Goal: Information Seeking & Learning: Learn about a topic

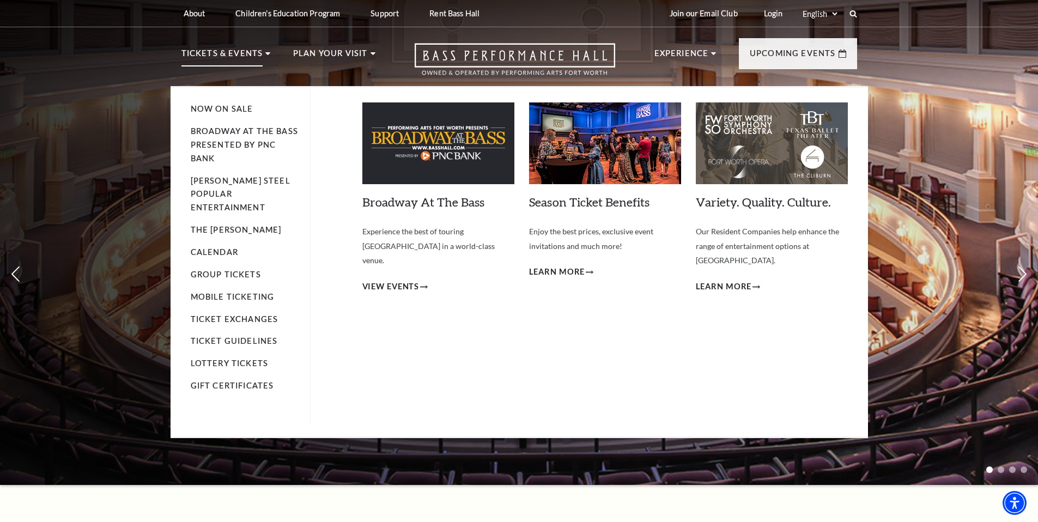
click at [263, 54] on li "Tickets & Events Now On Sale Broadway At The Bass presented by PNC Bank Irwin S…" at bounding box center [225, 66] width 89 height 39
click at [416, 280] on span "View Events" at bounding box center [390, 287] width 57 height 14
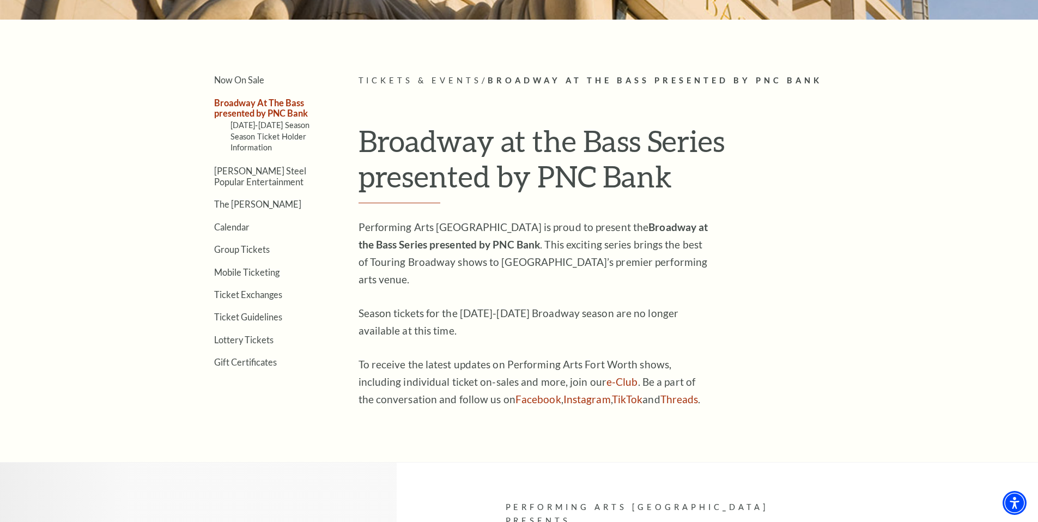
scroll to position [268, 0]
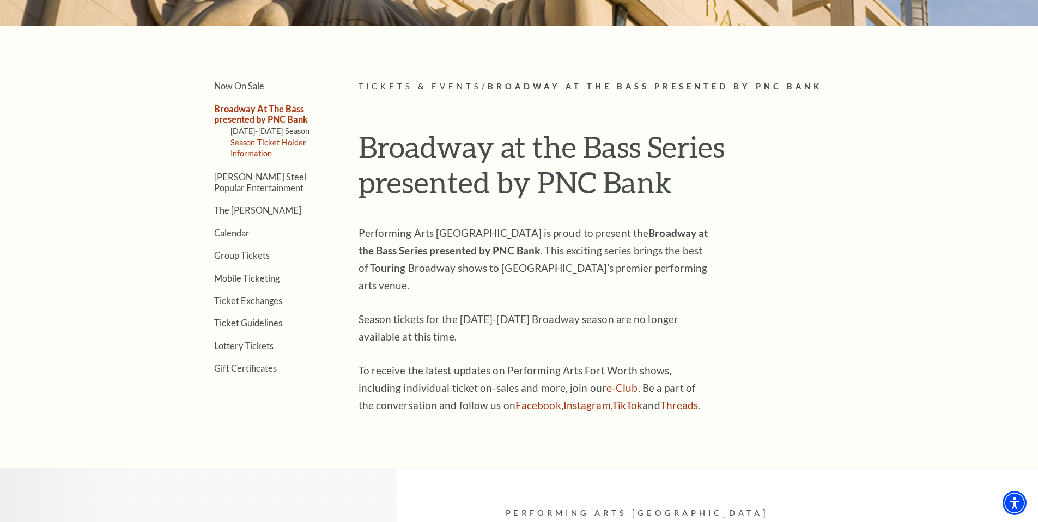
click at [294, 142] on link "Season Ticket Holder Information" at bounding box center [268, 148] width 76 height 20
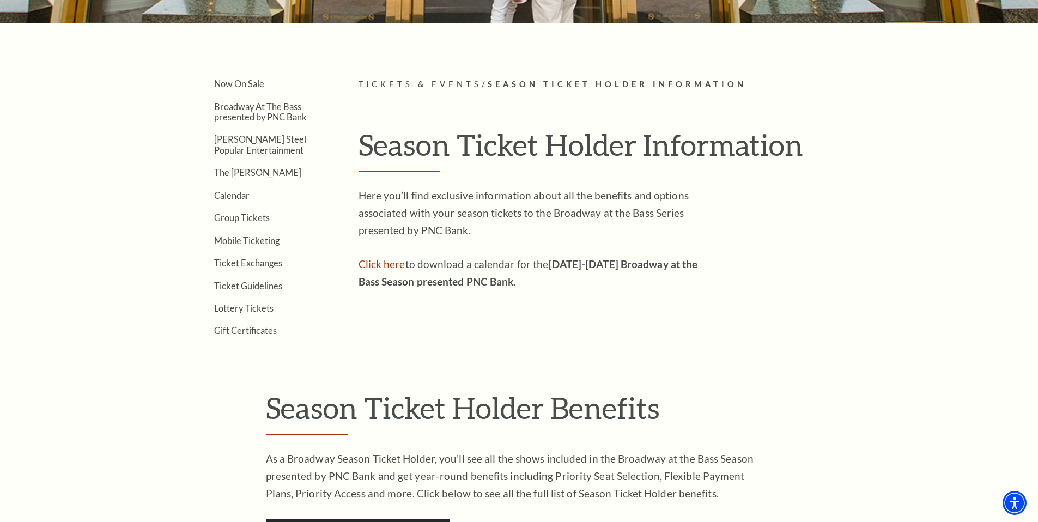
scroll to position [269, 0]
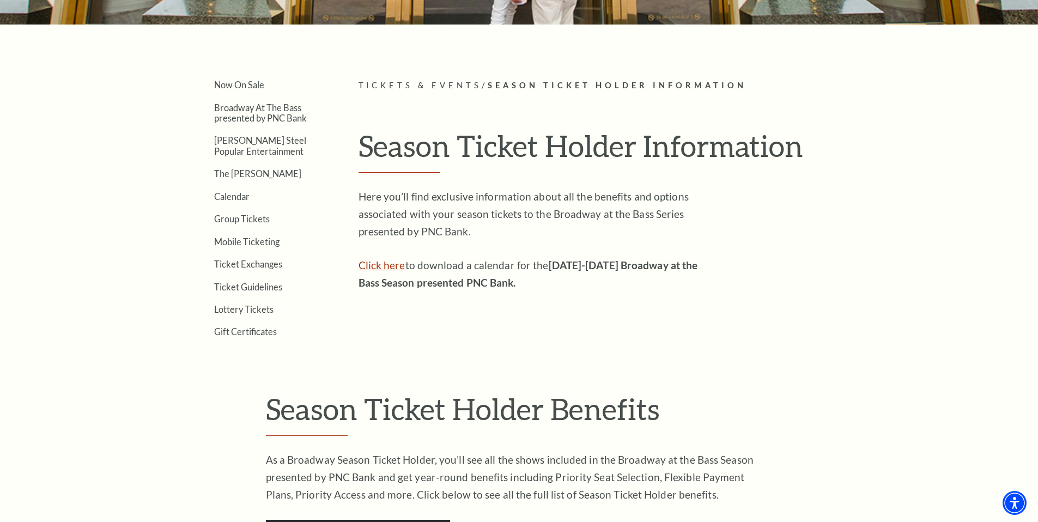
click at [365, 264] on link "Click here" at bounding box center [382, 265] width 47 height 13
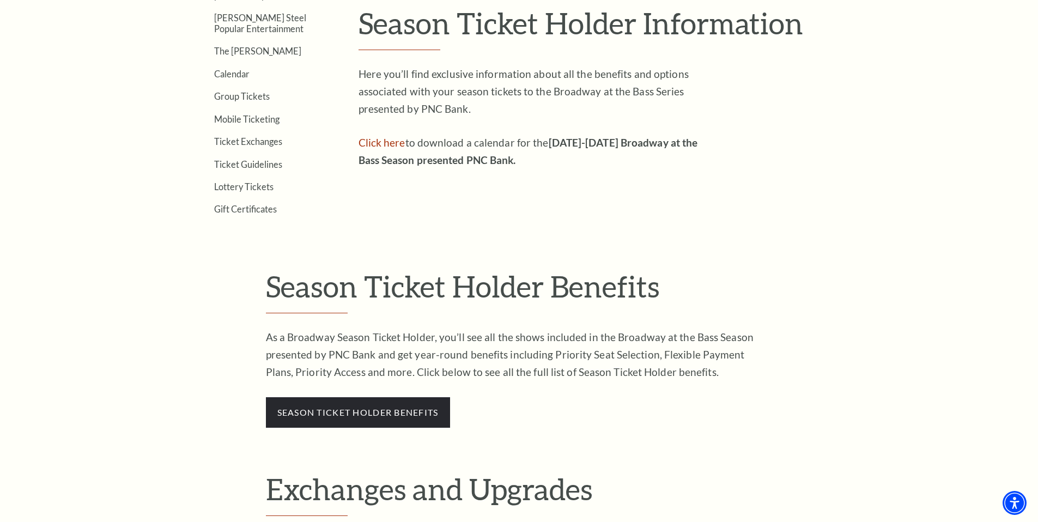
scroll to position [0, 0]
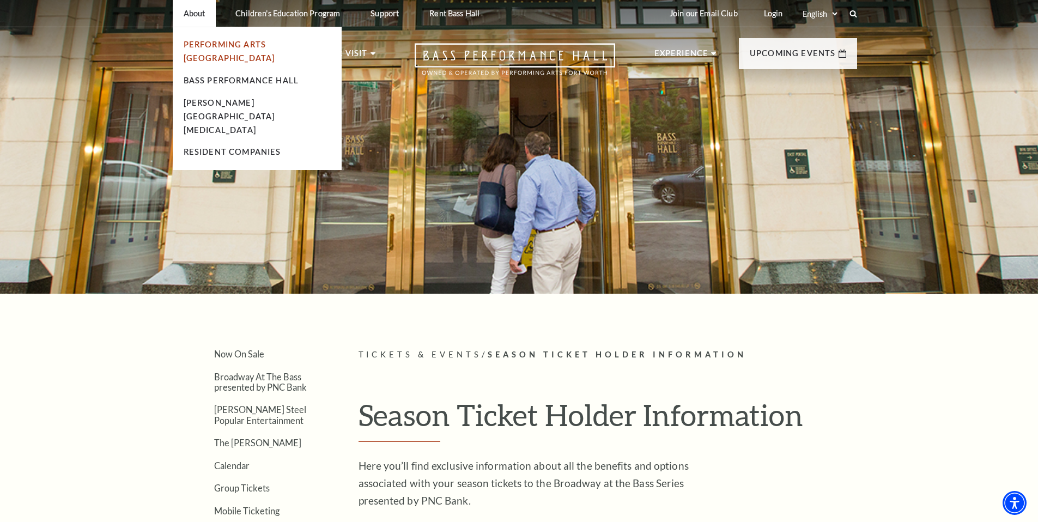
click at [259, 45] on link "Performing Arts [GEOGRAPHIC_DATA]" at bounding box center [230, 51] width 92 height 23
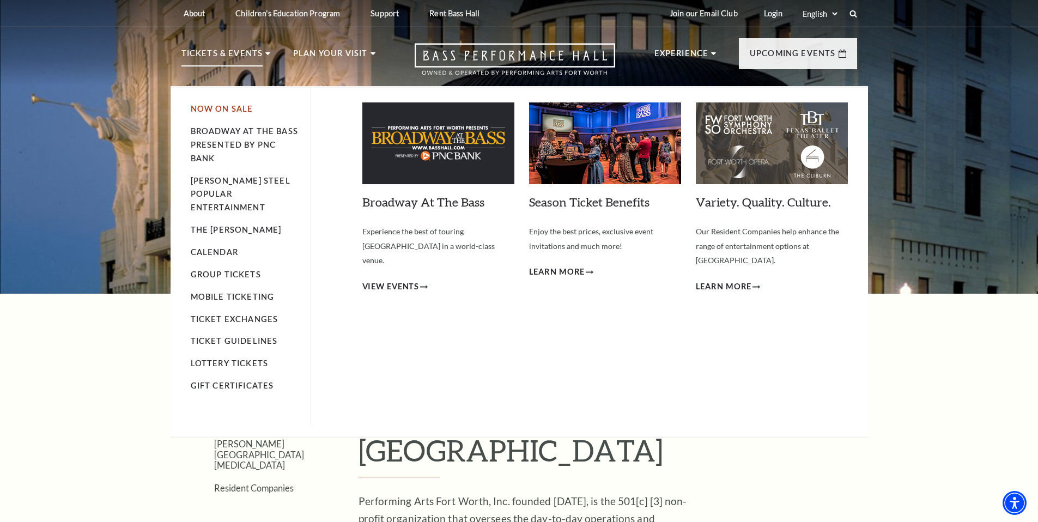
click at [239, 108] on link "Now On Sale" at bounding box center [222, 108] width 63 height 9
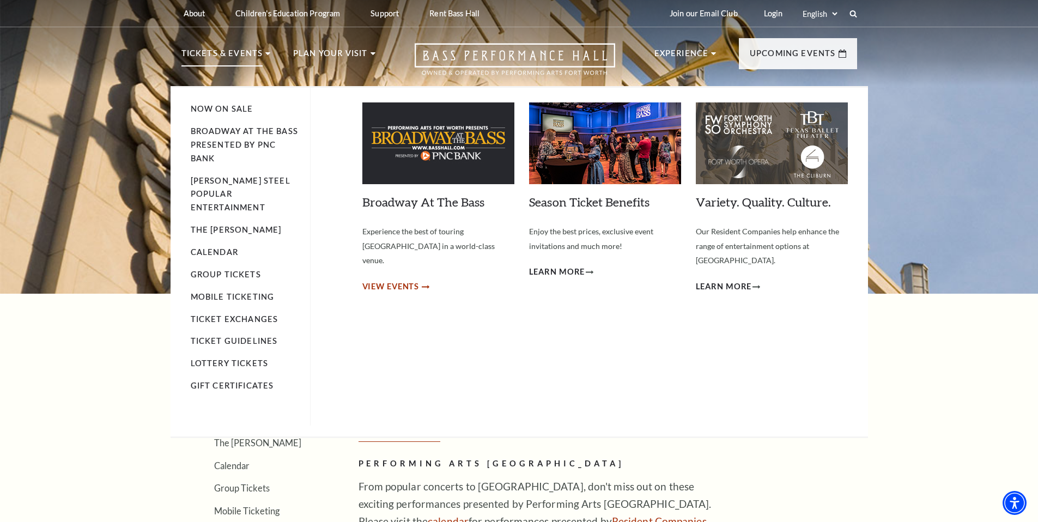
click at [415, 280] on span "View Events" at bounding box center [390, 287] width 57 height 14
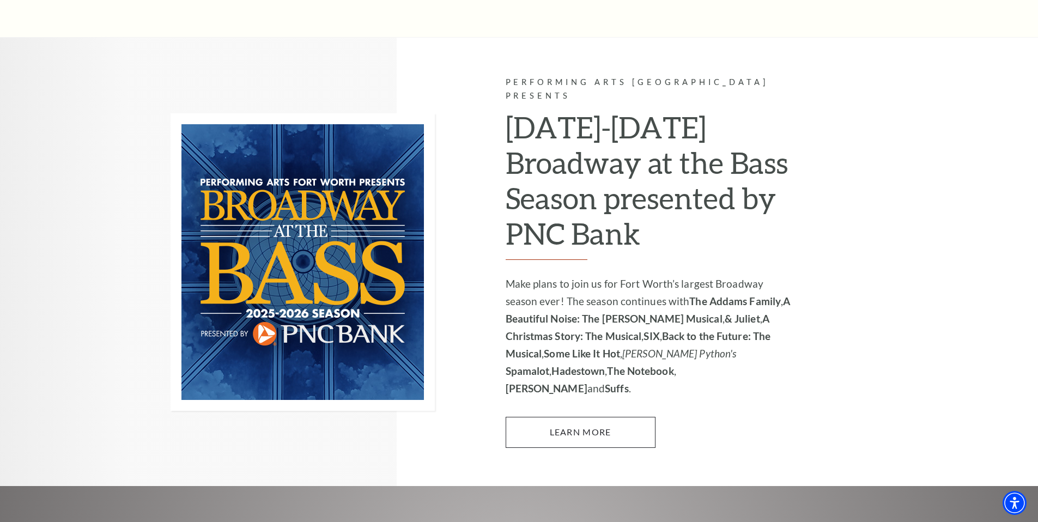
scroll to position [699, 0]
click at [568, 417] on link "Learn More" at bounding box center [581, 432] width 150 height 31
